Goal: Find specific fact: Find specific fact

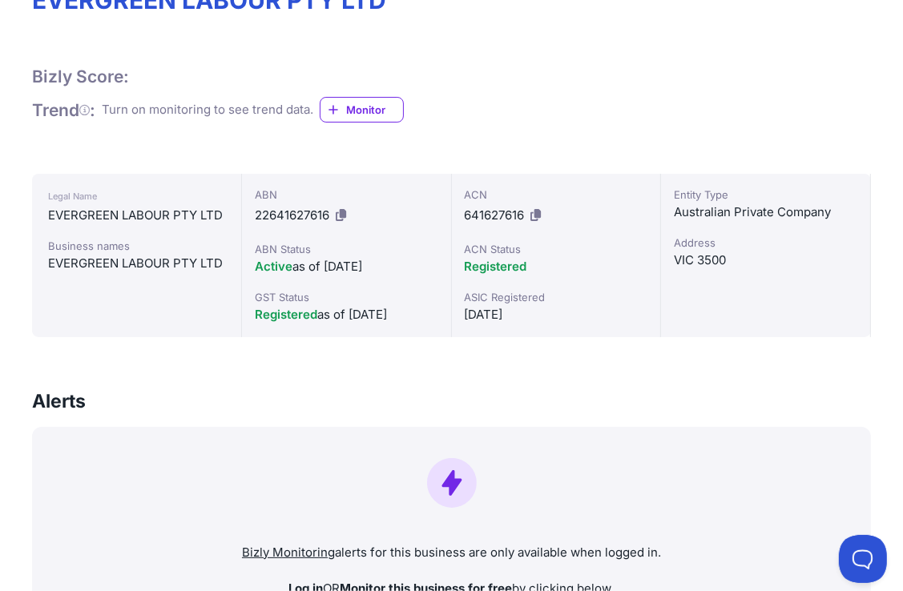
scroll to position [160, 0]
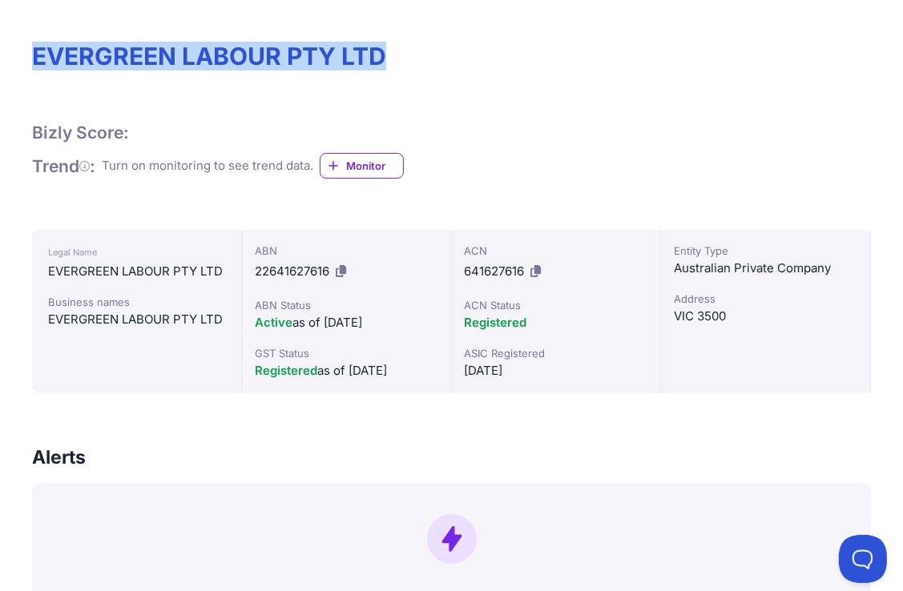
drag, startPoint x: 34, startPoint y: 53, endPoint x: 387, endPoint y: 56, distance: 353.3
click at [387, 56] on h1 "EVERGREEN LABOUR PTY LTD" at bounding box center [451, 56] width 839 height 29
copy h1 "EVERGREEN LABOUR PTY LTD"
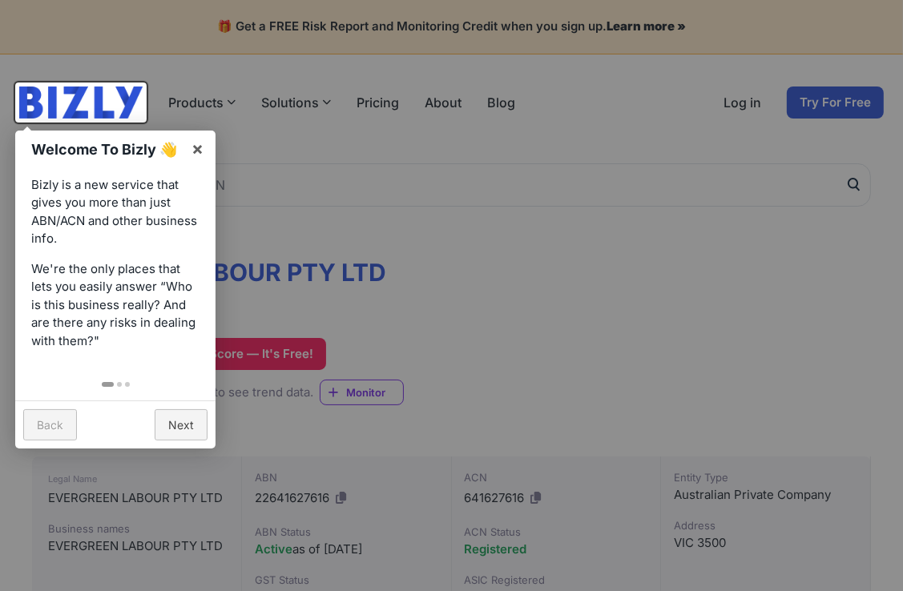
click at [598, 322] on div at bounding box center [451, 295] width 903 height 591
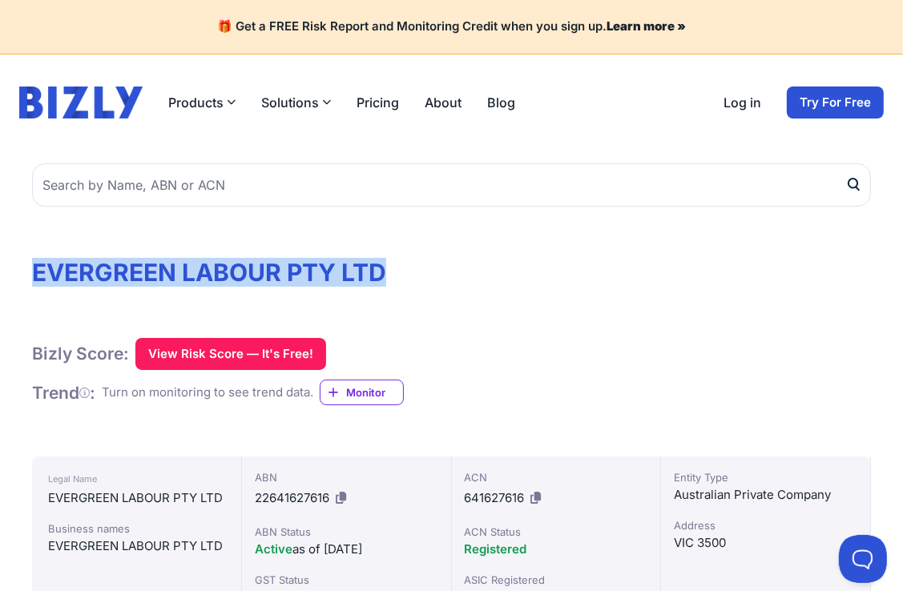
drag, startPoint x: 32, startPoint y: 271, endPoint x: 397, endPoint y: 274, distance: 365.3
click at [397, 274] on h1 "EVERGREEN LABOUR PTY LTD" at bounding box center [451, 272] width 839 height 29
copy h1 "EVERGREEN LABOUR PTY LTD"
